Goal: Communication & Community: Share content

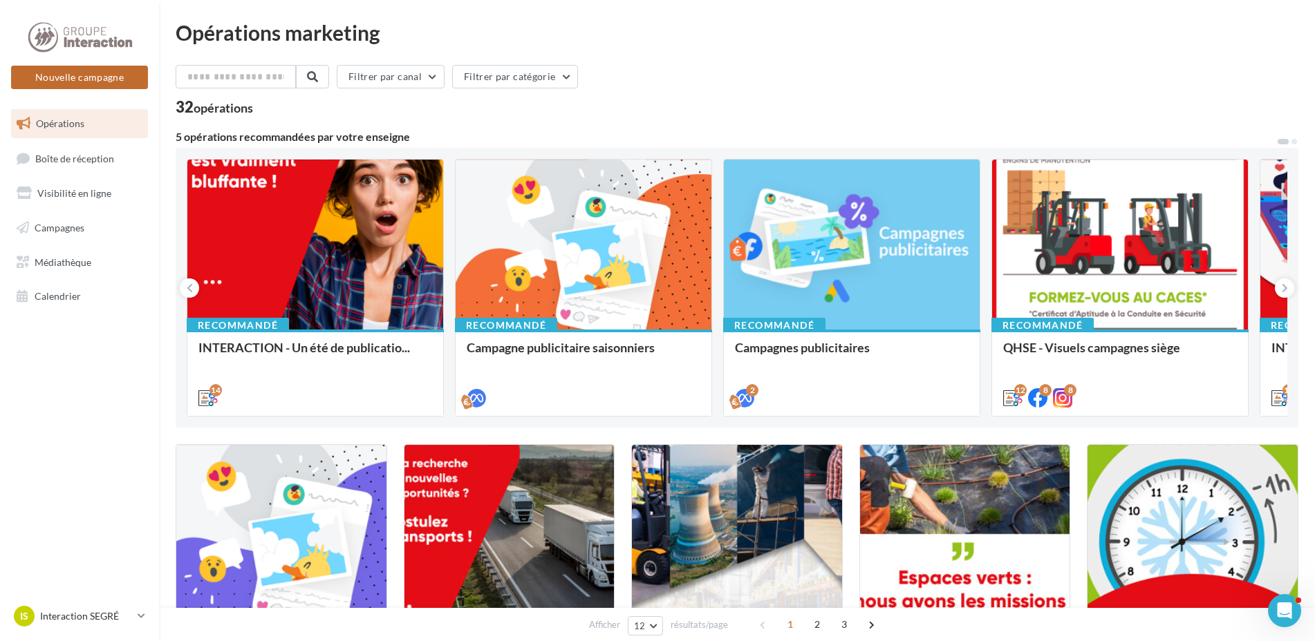
click at [85, 76] on button "Nouvelle campagne" at bounding box center [79, 77] width 137 height 23
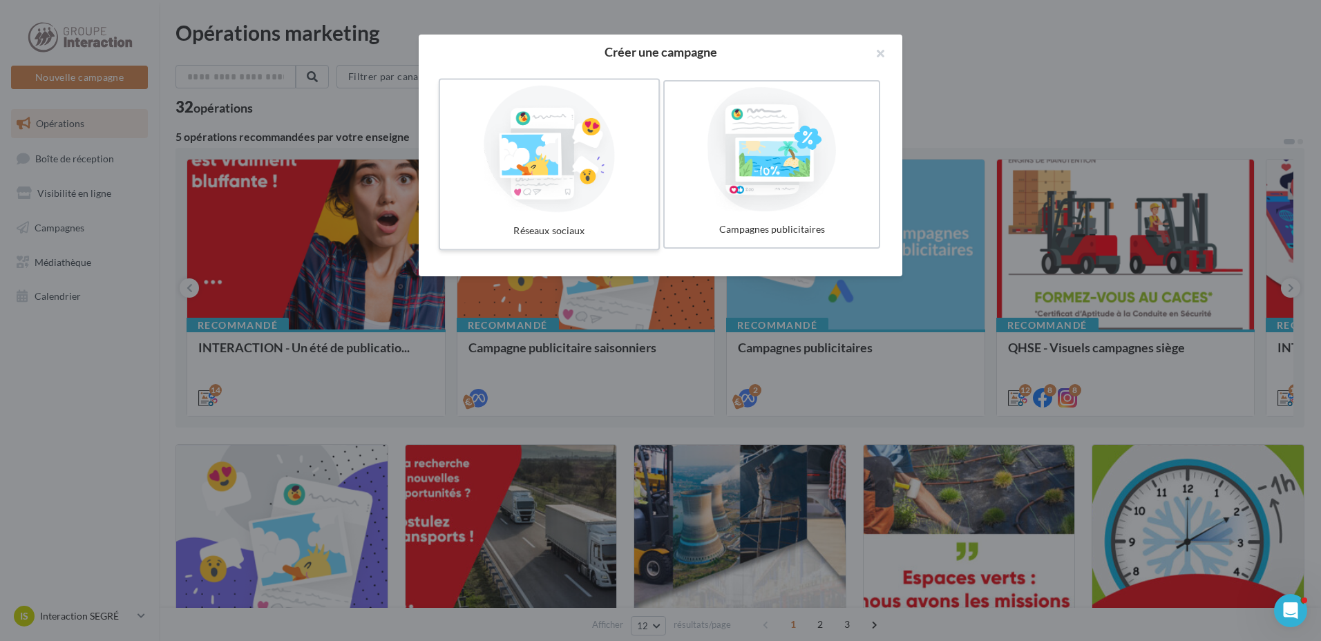
click at [559, 162] on div at bounding box center [549, 149] width 207 height 127
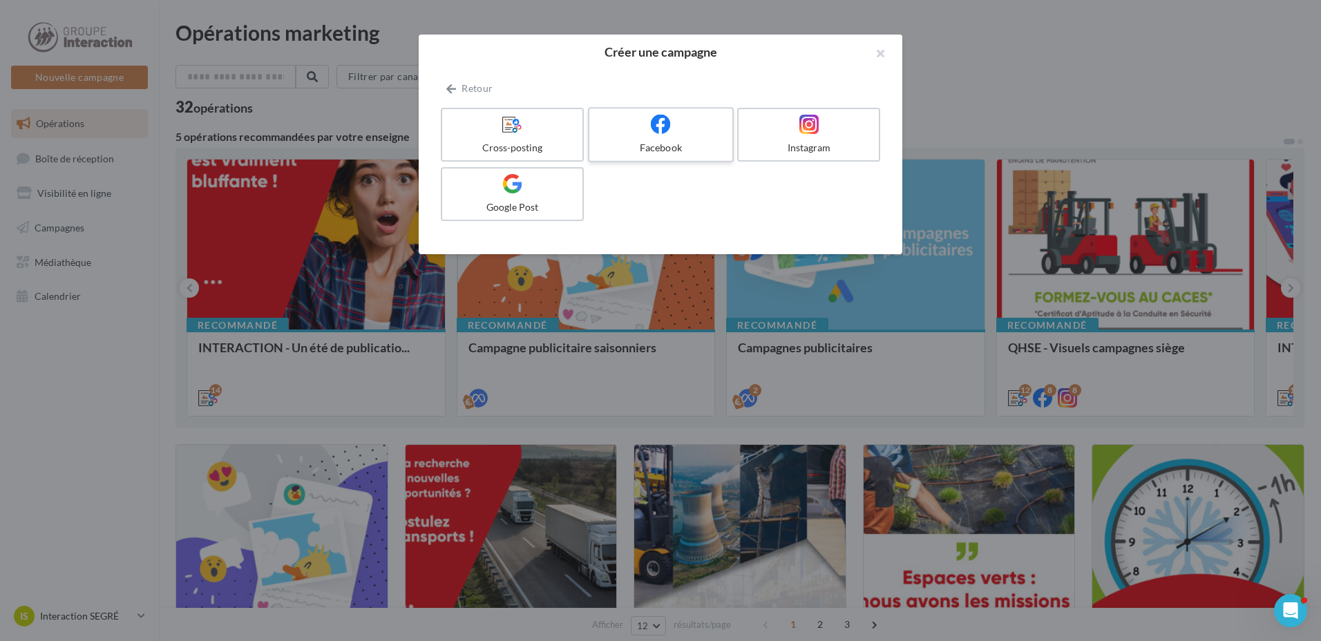
click at [699, 133] on div at bounding box center [660, 124] width 131 height 21
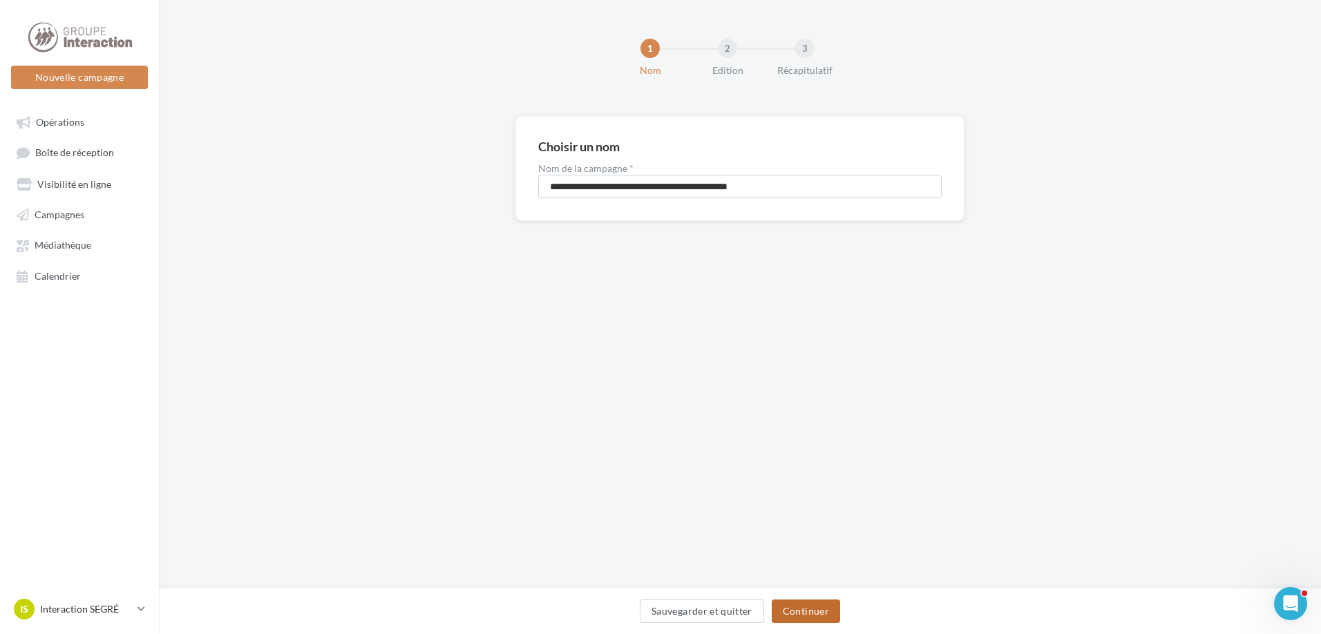
click at [806, 613] on button "Continuer" at bounding box center [806, 611] width 68 height 23
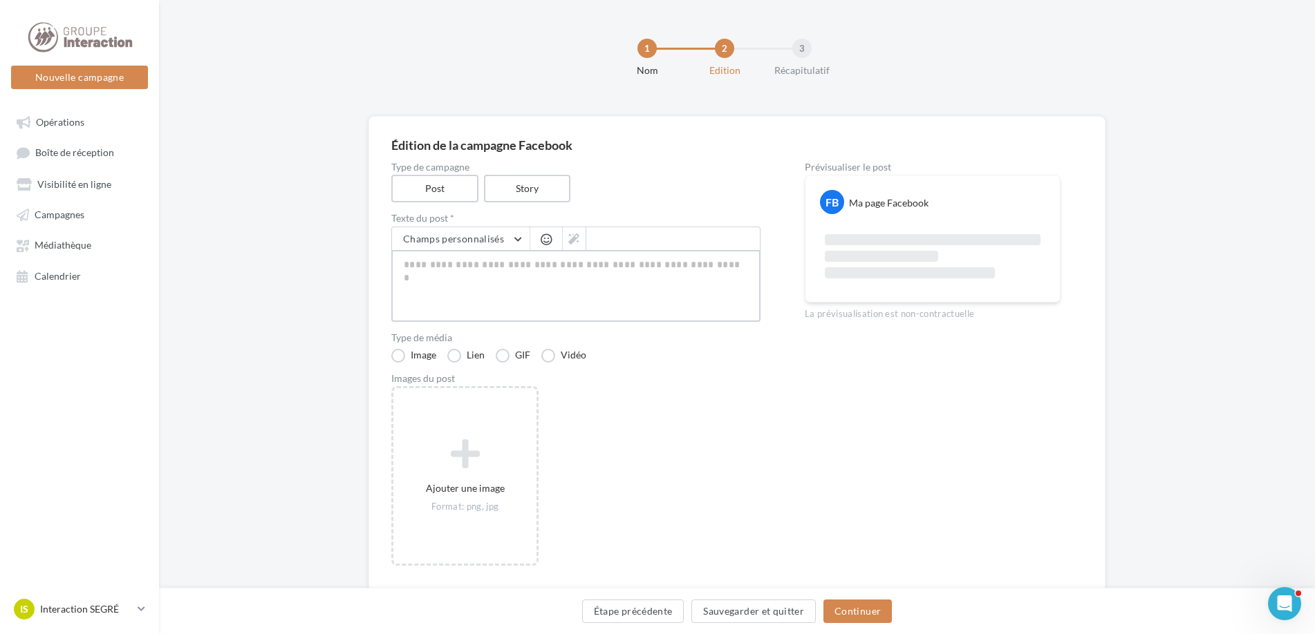
click at [512, 278] on textarea at bounding box center [575, 286] width 369 height 72
paste textarea "**********"
type textarea "**********"
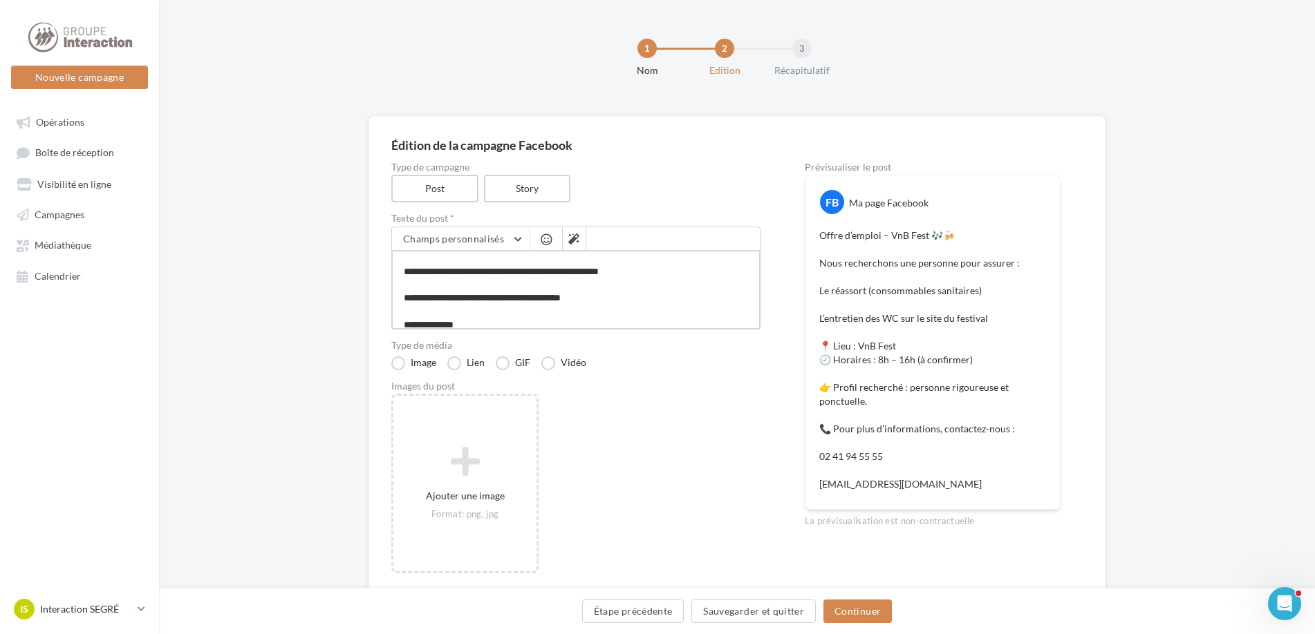
scroll to position [174, 0]
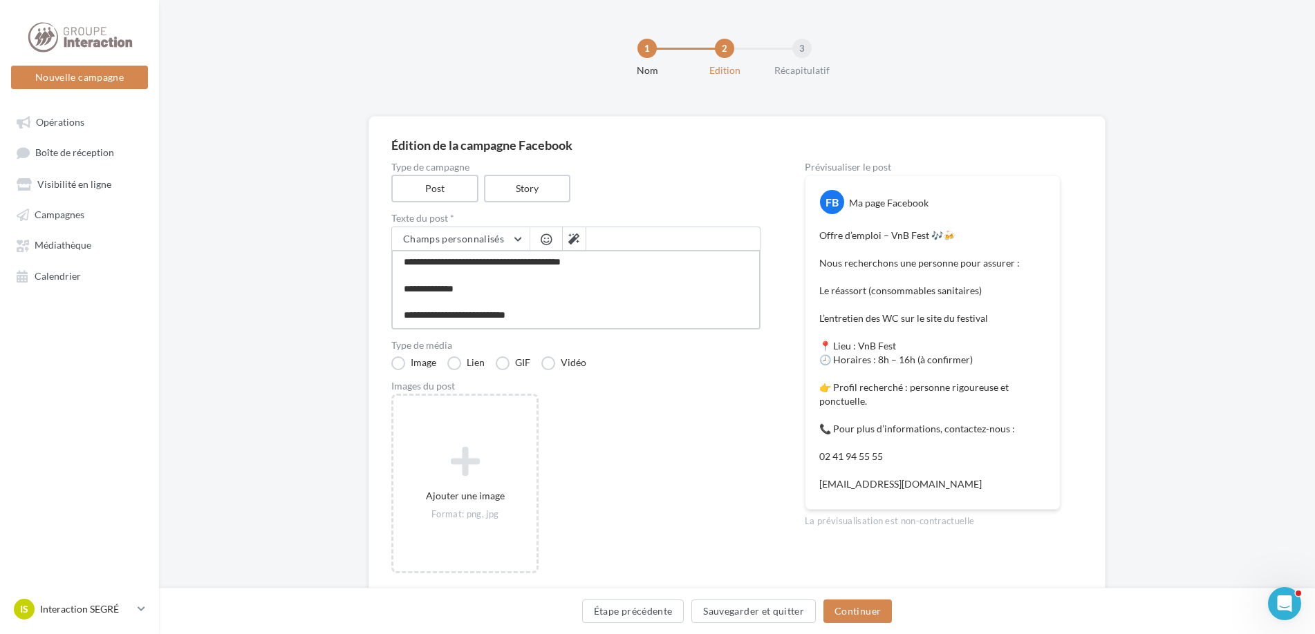
type textarea "**********"
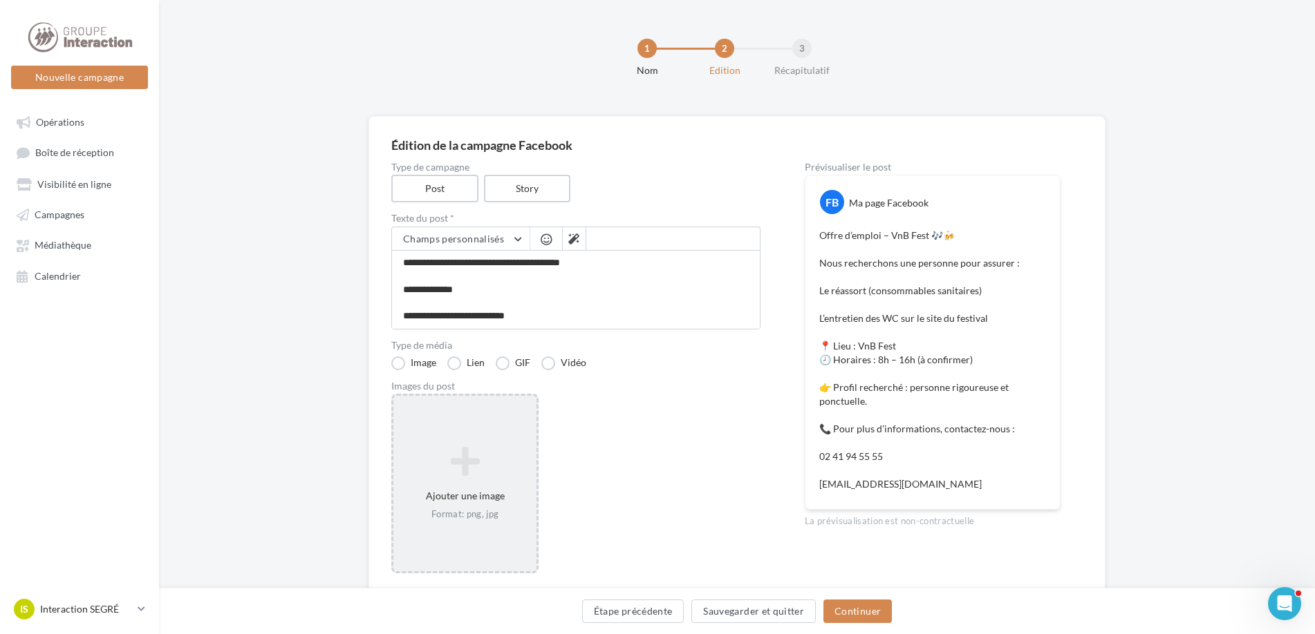
click at [449, 471] on icon at bounding box center [465, 461] width 132 height 33
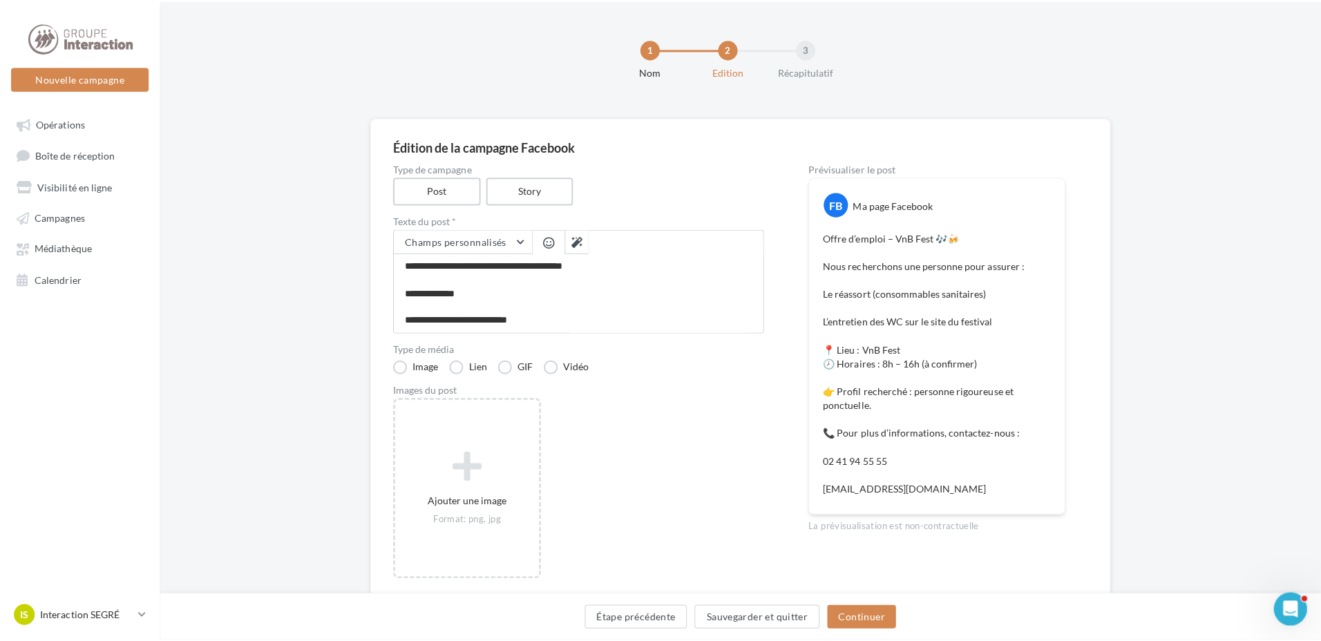
scroll to position [173, 0]
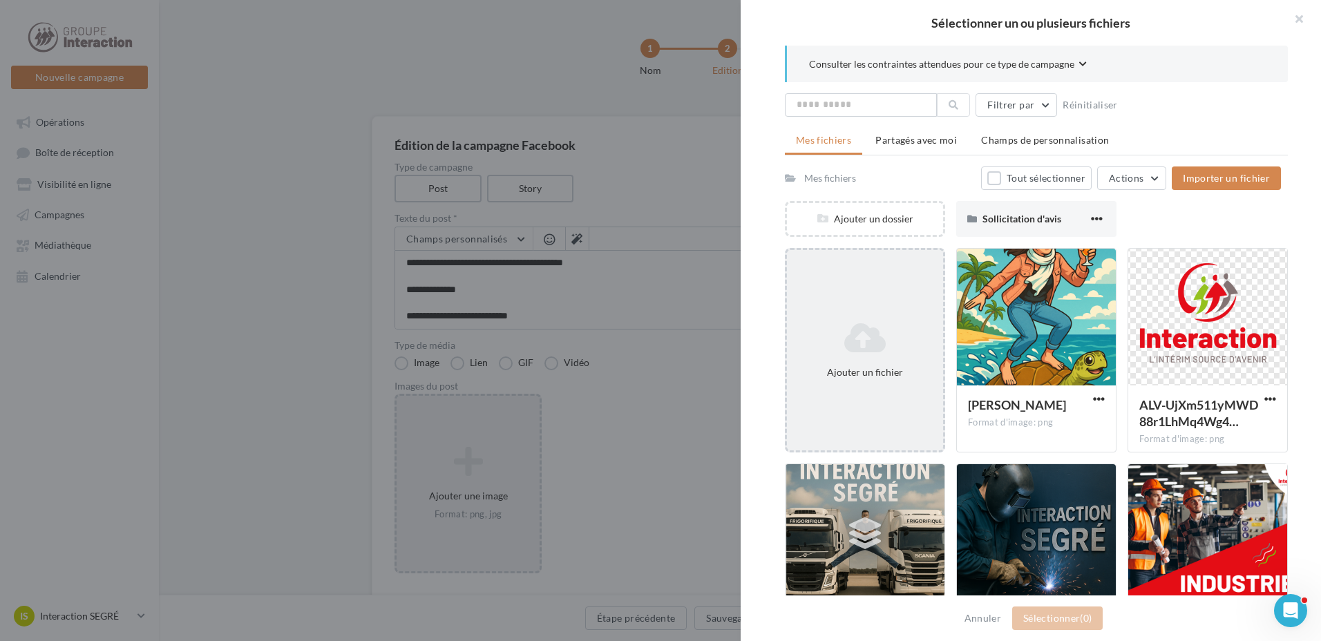
click at [851, 301] on div "Ajouter un fichier" at bounding box center [865, 350] width 160 height 205
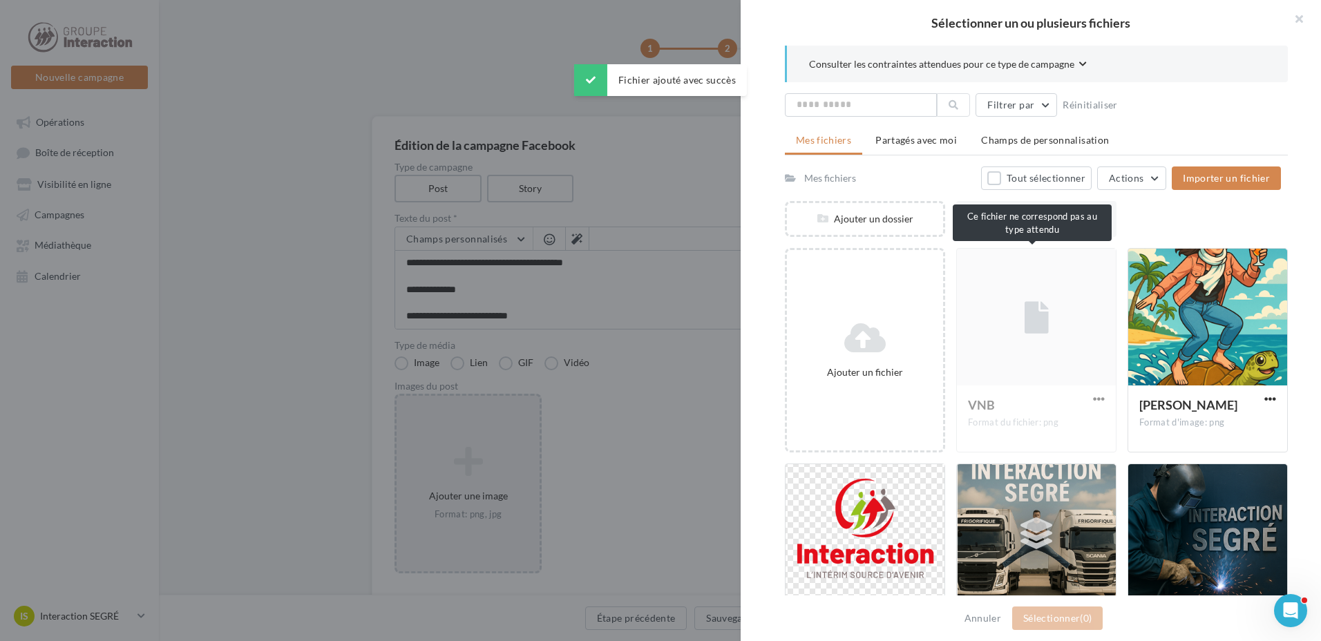
click at [1035, 310] on div "VNB Format du fichier: png" at bounding box center [1037, 350] width 160 height 205
click at [1058, 309] on div "VNB Format du fichier: png" at bounding box center [1037, 350] width 160 height 205
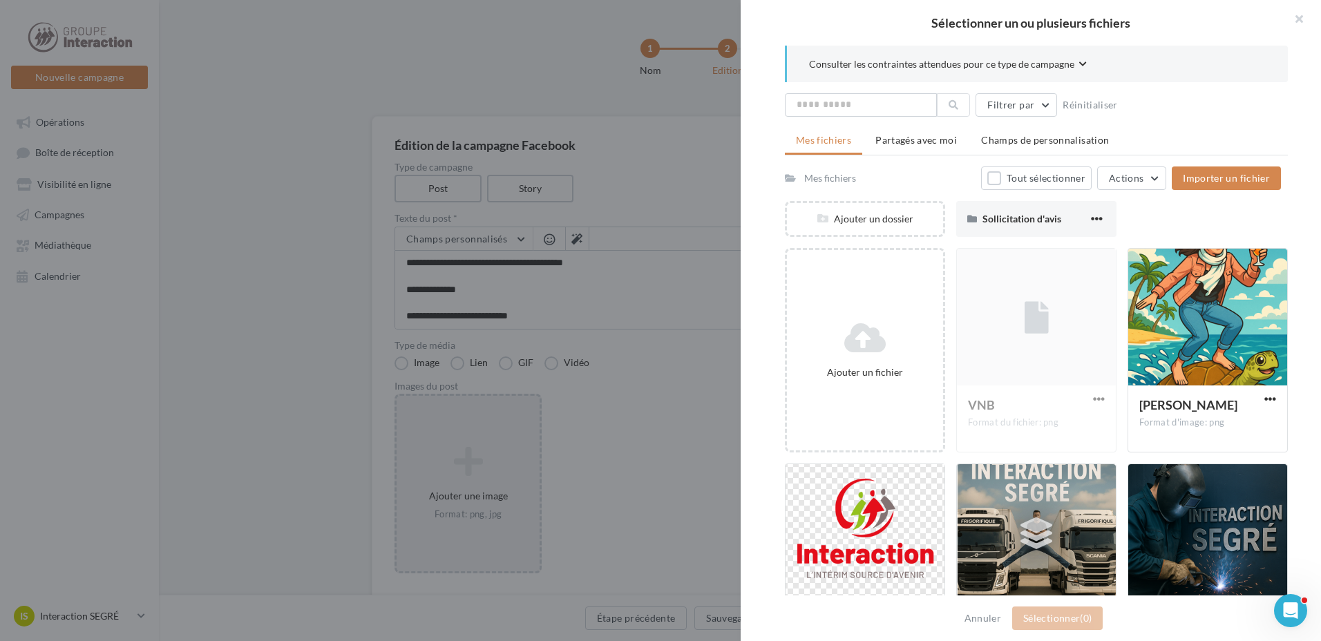
click at [1089, 406] on div "VNB Format du fichier: png" at bounding box center [1037, 350] width 160 height 205
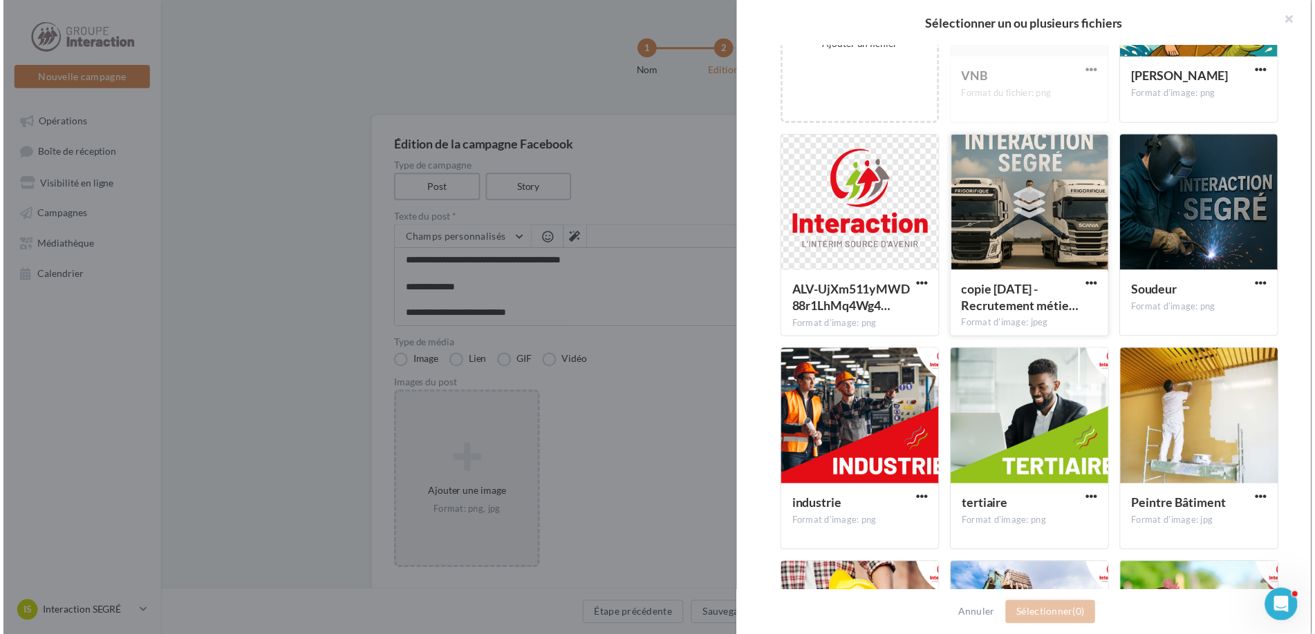
scroll to position [0, 0]
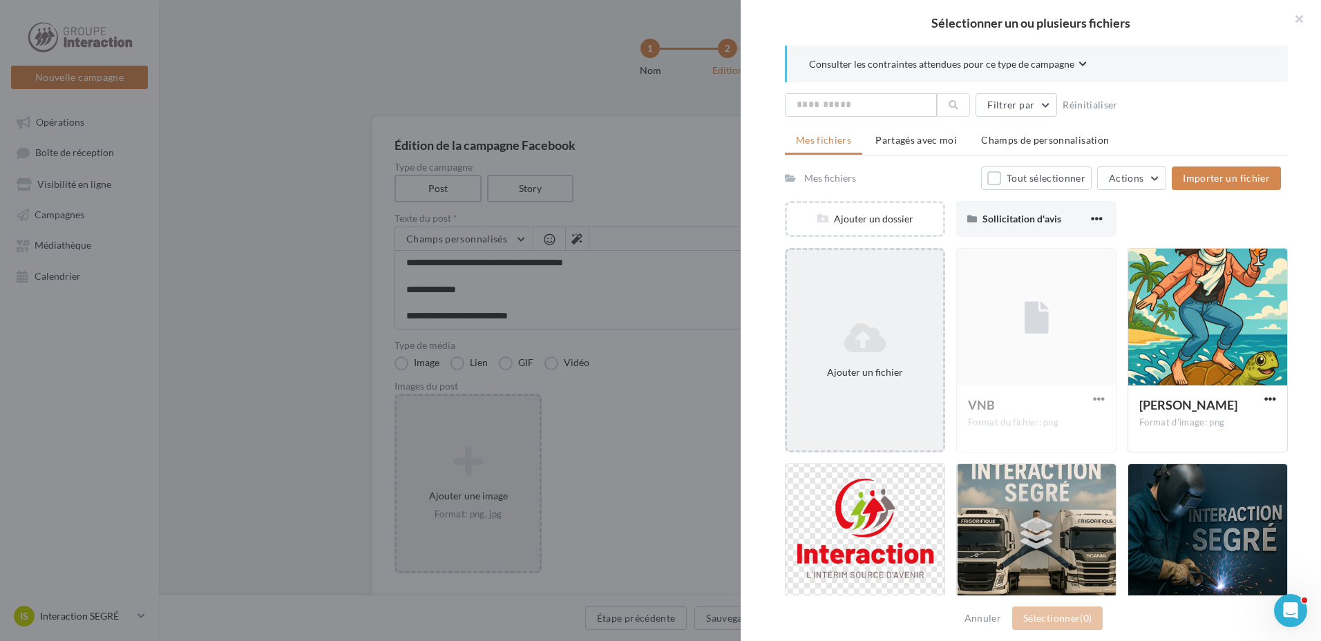
click at [881, 290] on div "Ajouter un fichier" at bounding box center [865, 350] width 160 height 205
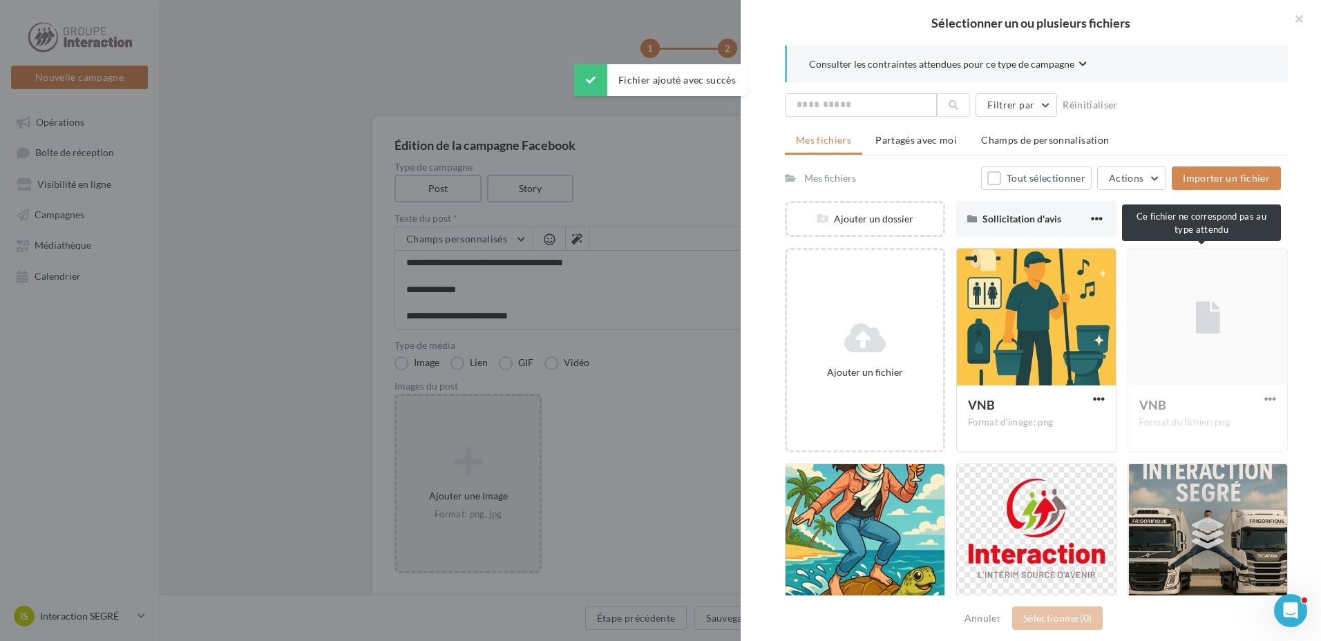
click at [1268, 397] on div "VNB Format du fichier: png" at bounding box center [1208, 350] width 160 height 205
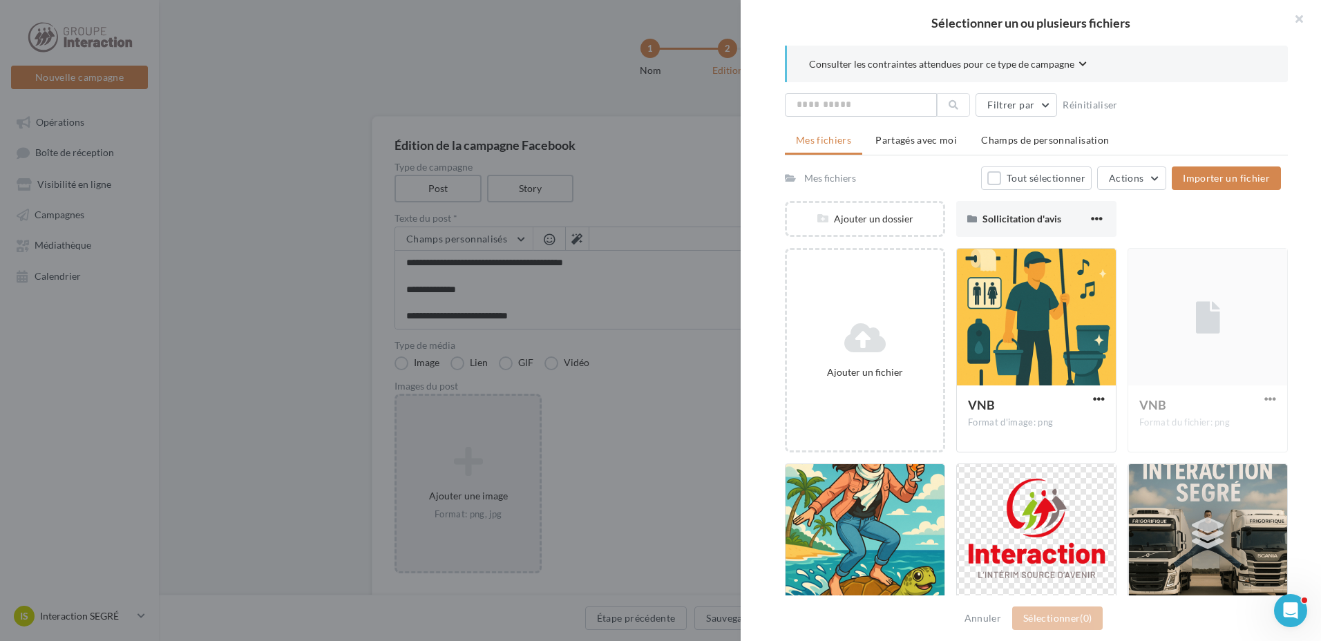
click at [1269, 396] on div "VNB Format du fichier: png" at bounding box center [1208, 350] width 160 height 205
click at [979, 296] on div at bounding box center [1036, 318] width 159 height 138
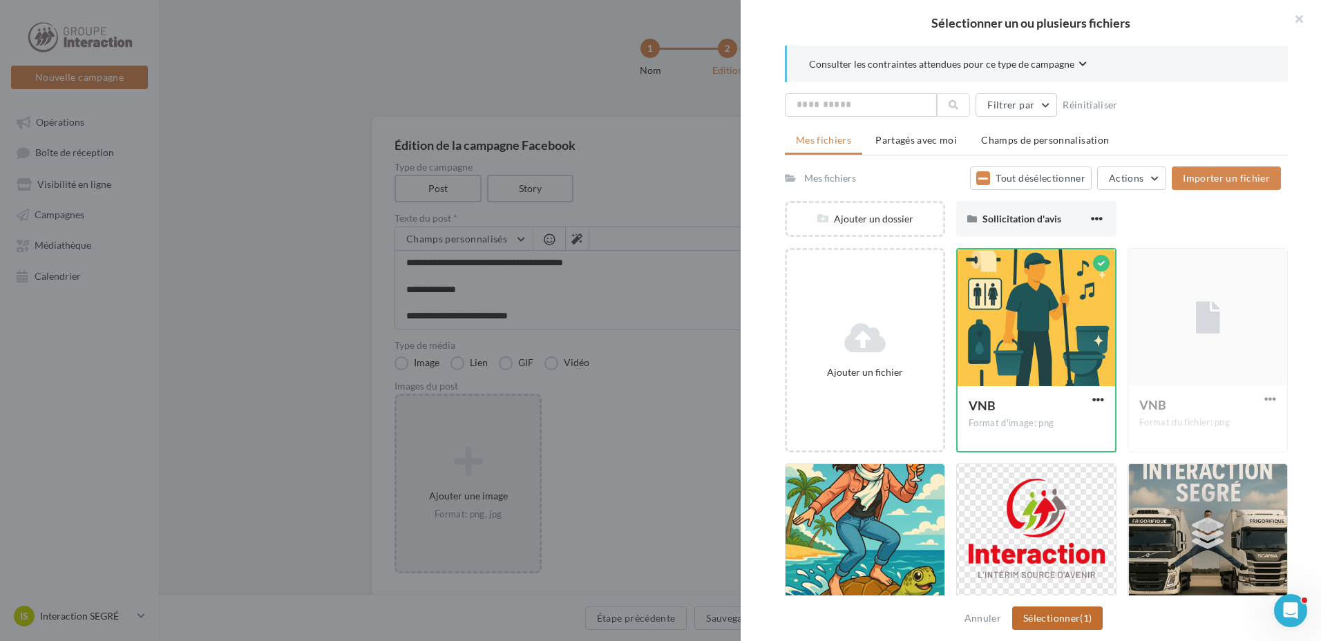
click at [1073, 621] on button "Sélectionner (1)" at bounding box center [1057, 618] width 91 height 23
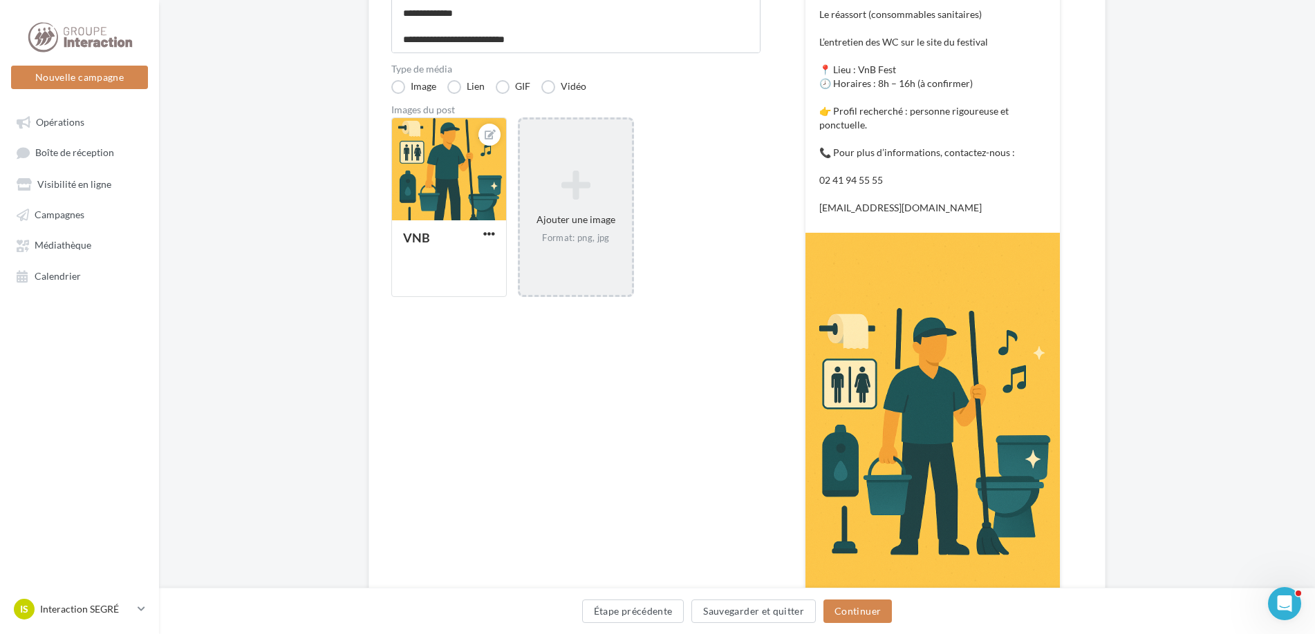
scroll to position [390, 0]
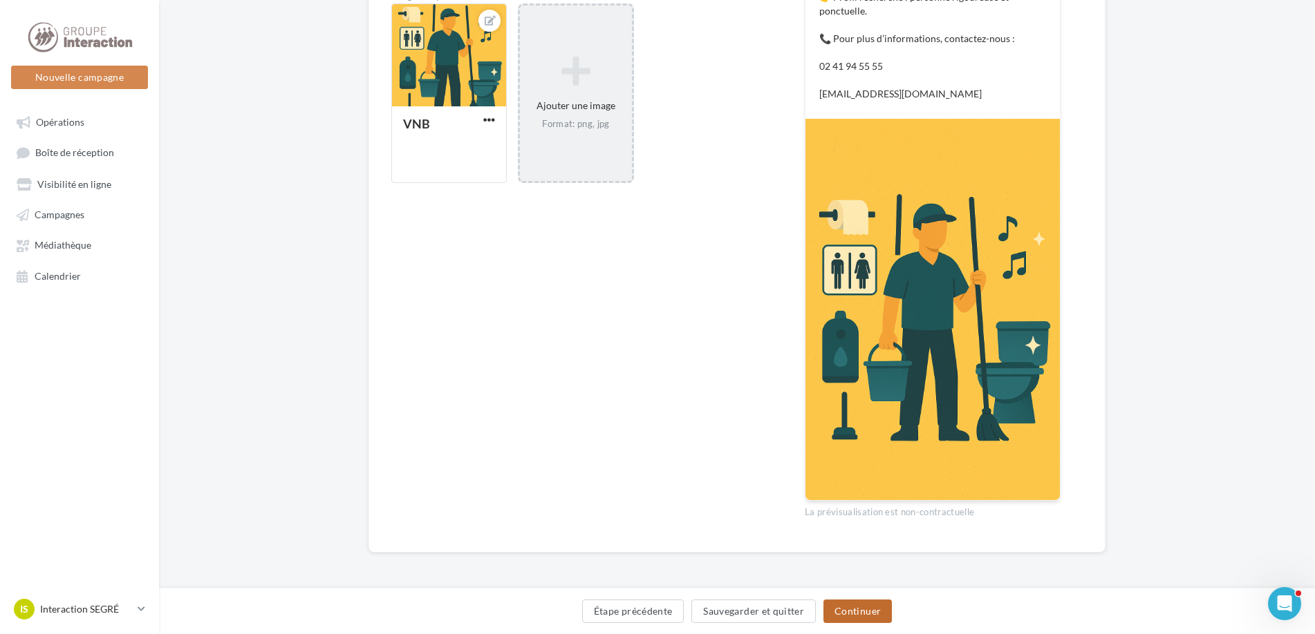
click at [864, 611] on button "Continuer" at bounding box center [857, 611] width 68 height 23
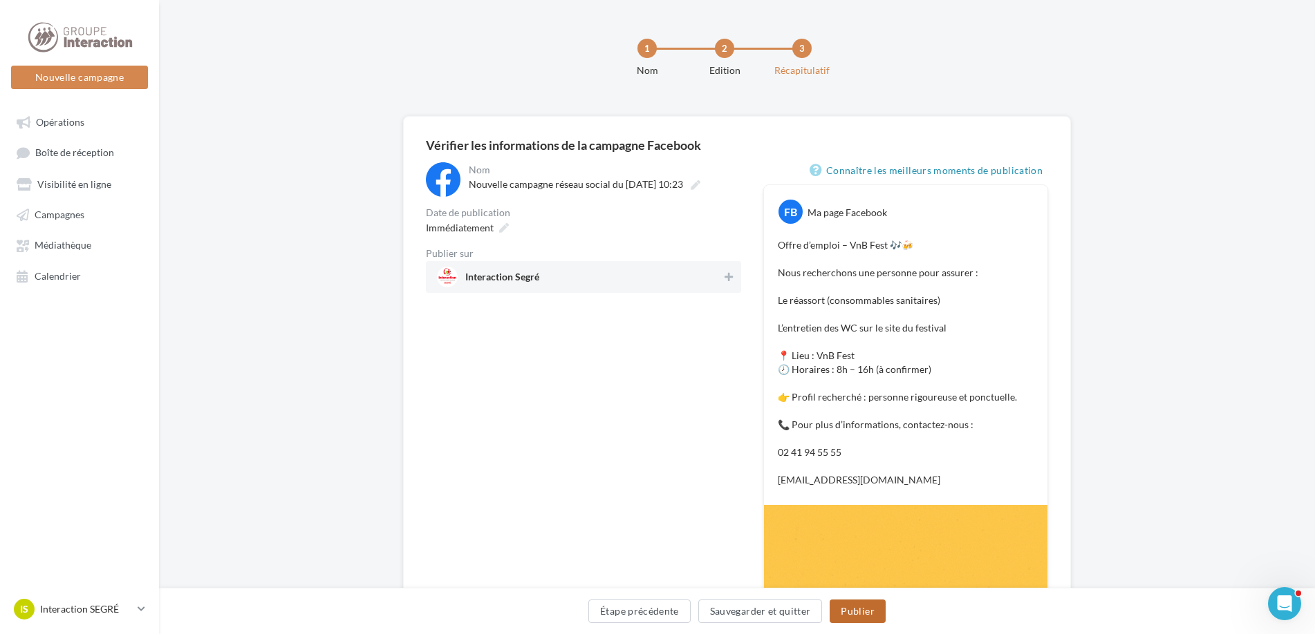
click at [867, 614] on button "Publier" at bounding box center [856, 611] width 55 height 23
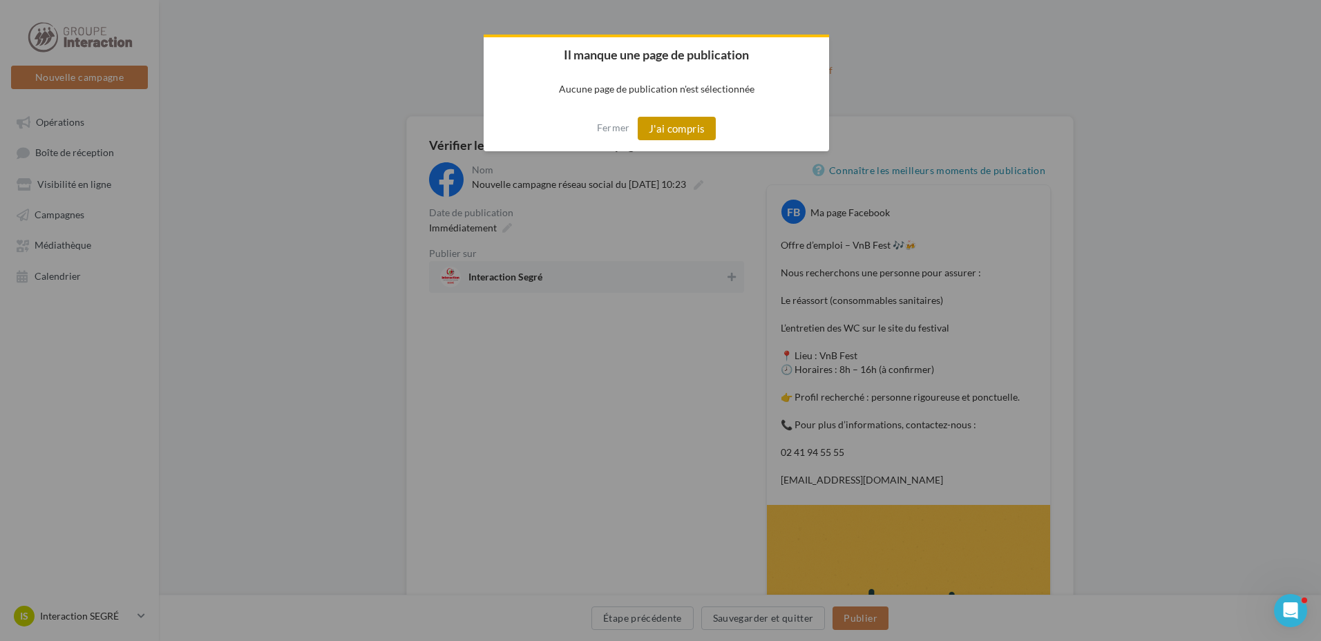
click at [672, 129] on button "J'ai compris" at bounding box center [677, 128] width 79 height 23
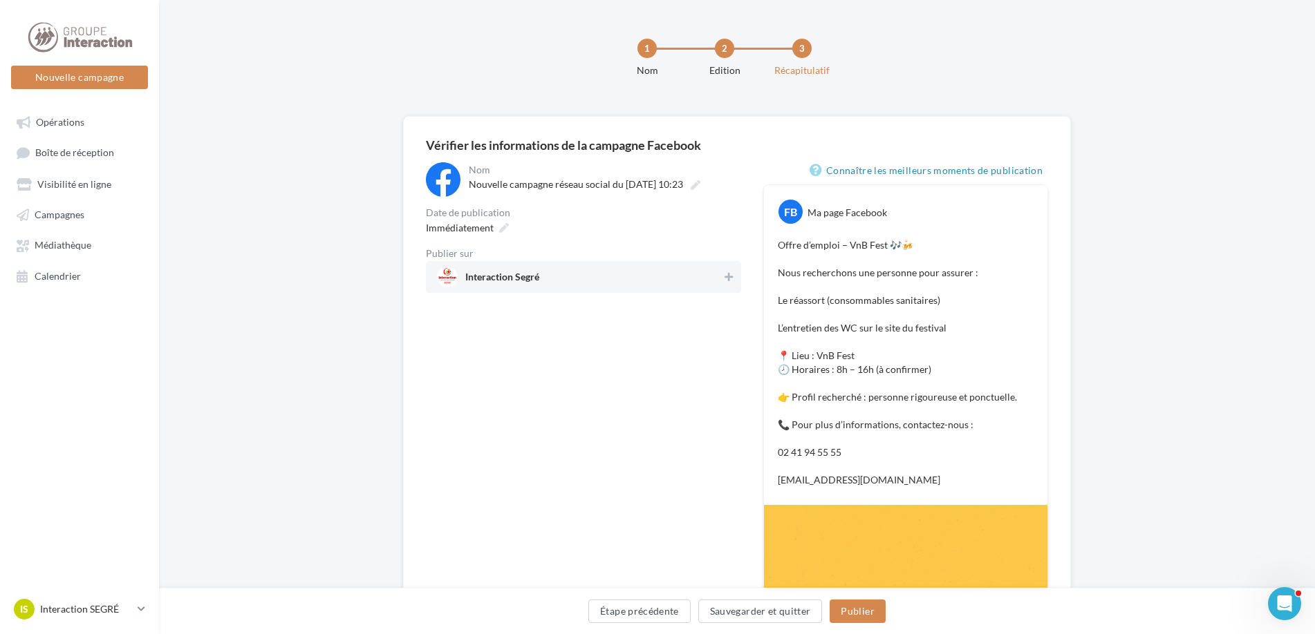
click at [674, 279] on span "Interaction Segré" at bounding box center [579, 277] width 285 height 21
click at [865, 619] on button "Publier" at bounding box center [856, 611] width 55 height 23
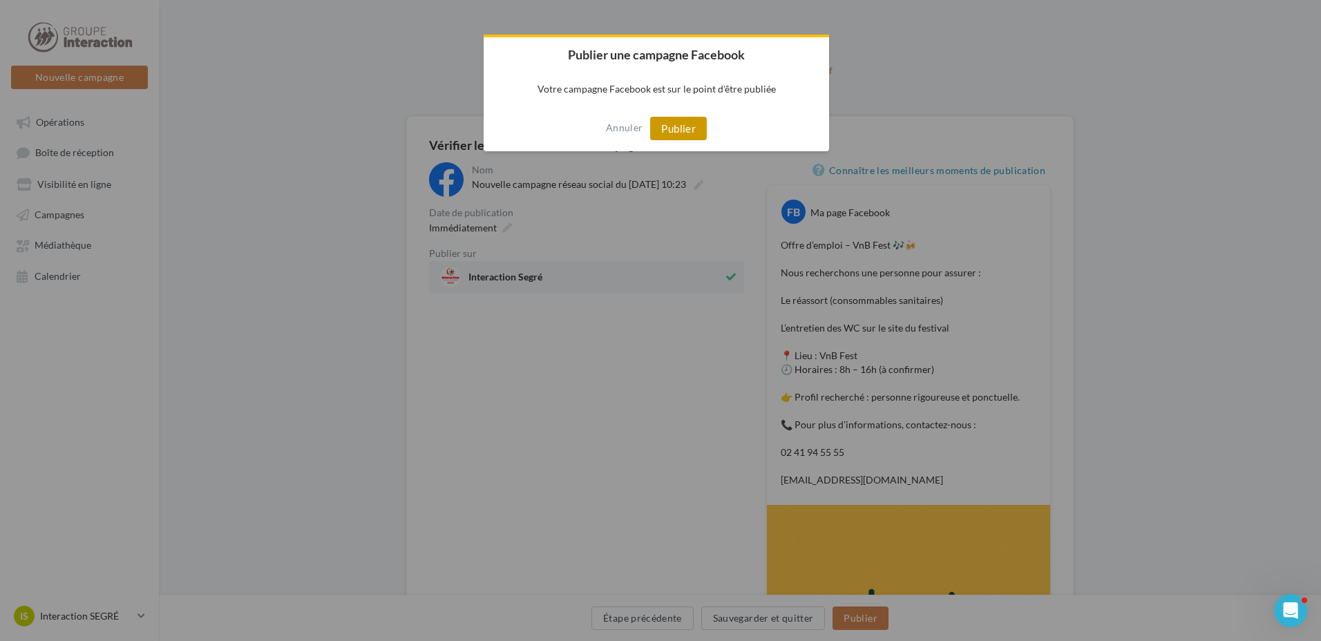
click at [683, 126] on button "Publier" at bounding box center [678, 128] width 57 height 23
